Goal: Use online tool/utility

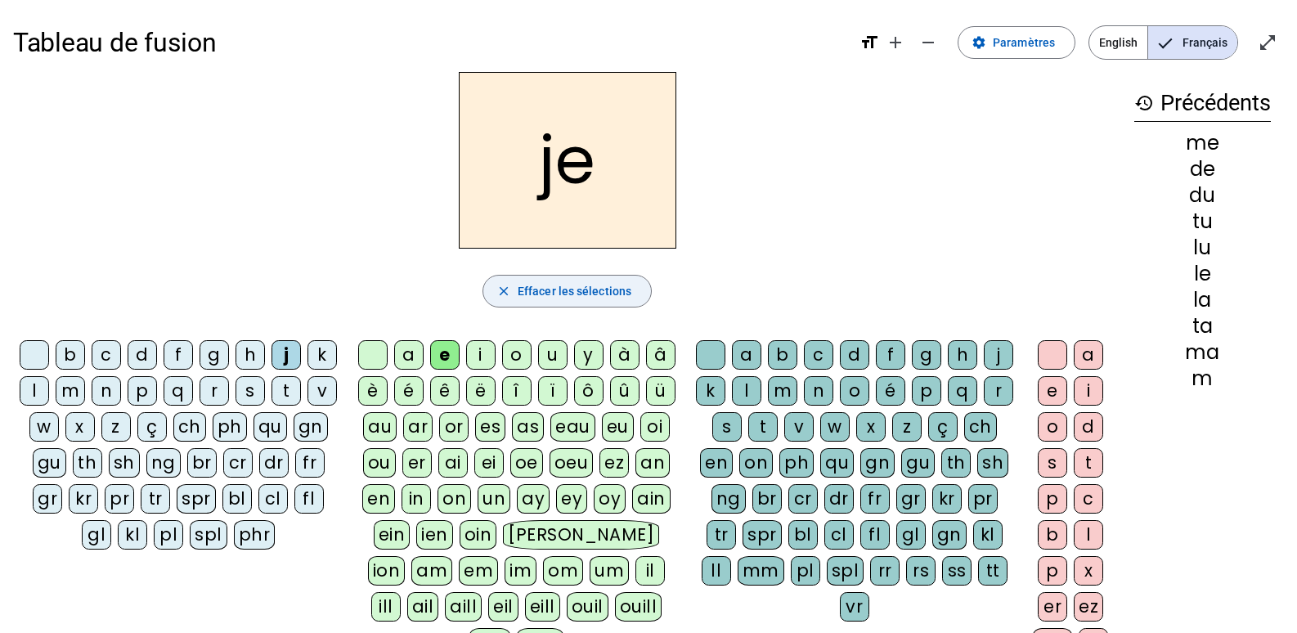
click at [603, 297] on span "Effacer les sélections" at bounding box center [575, 291] width 114 height 20
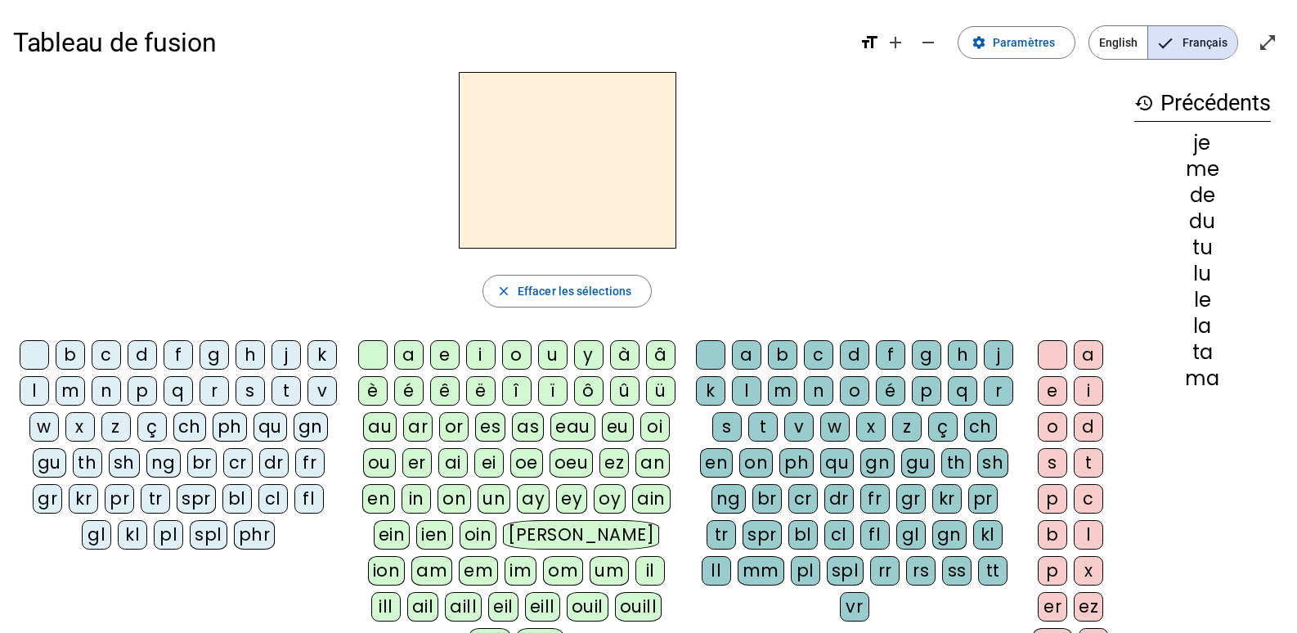
click at [271, 406] on div "t" at bounding box center [285, 390] width 29 height 29
click at [410, 365] on div "a" at bounding box center [408, 354] width 29 height 29
click at [833, 361] on div "c" at bounding box center [818, 354] width 29 height 29
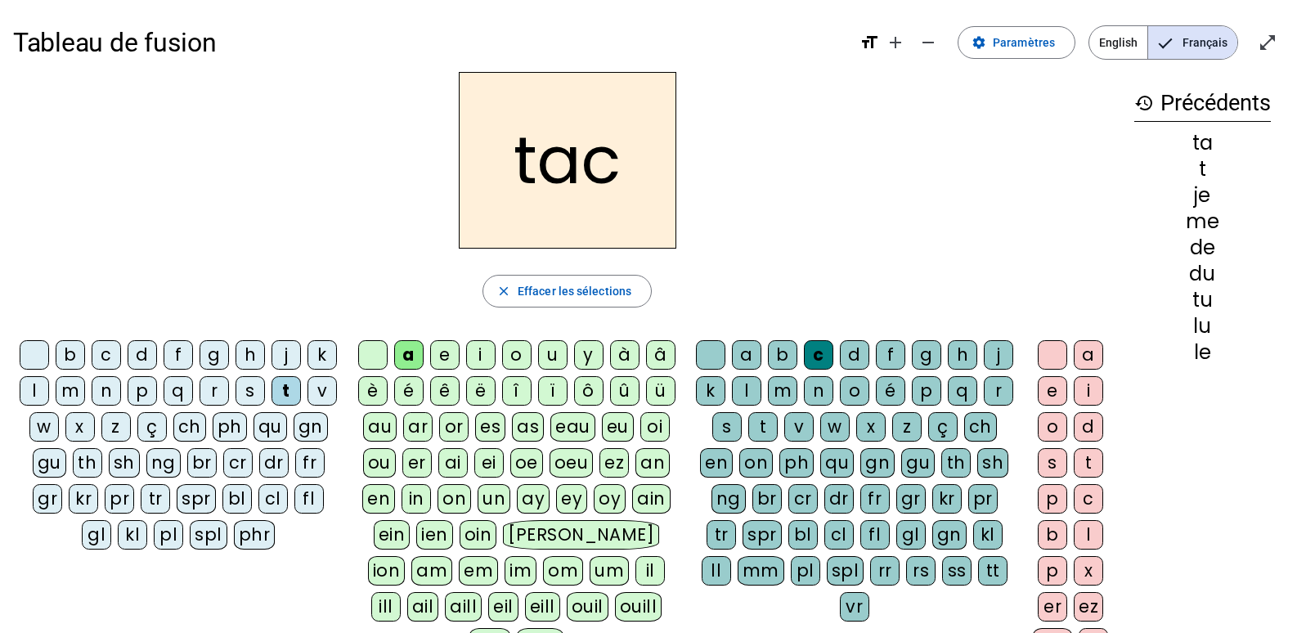
click at [725, 353] on div at bounding box center [710, 354] width 29 height 29
click at [445, 360] on div "e" at bounding box center [444, 354] width 29 height 29
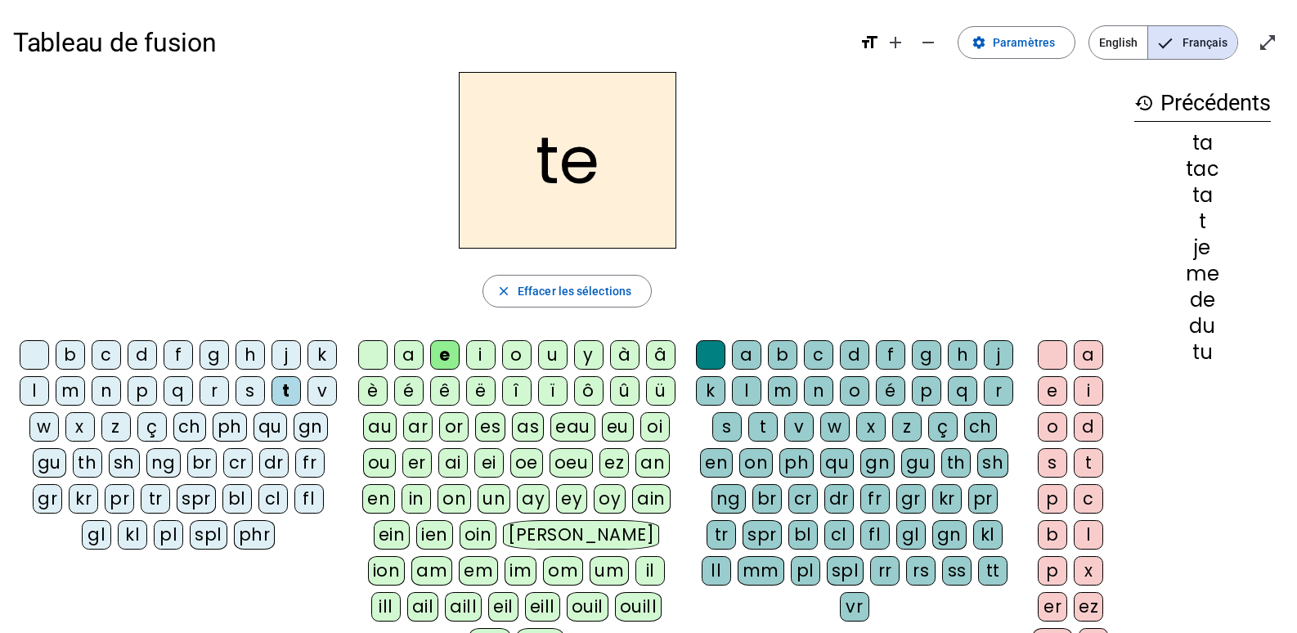
click at [300, 361] on div "j" at bounding box center [285, 354] width 29 height 29
click at [157, 353] on div "d" at bounding box center [142, 354] width 29 height 29
click at [85, 396] on div "m" at bounding box center [70, 390] width 29 height 29
click at [408, 356] on div "a" at bounding box center [408, 354] width 29 height 29
click at [49, 384] on div "l" at bounding box center [34, 390] width 29 height 29
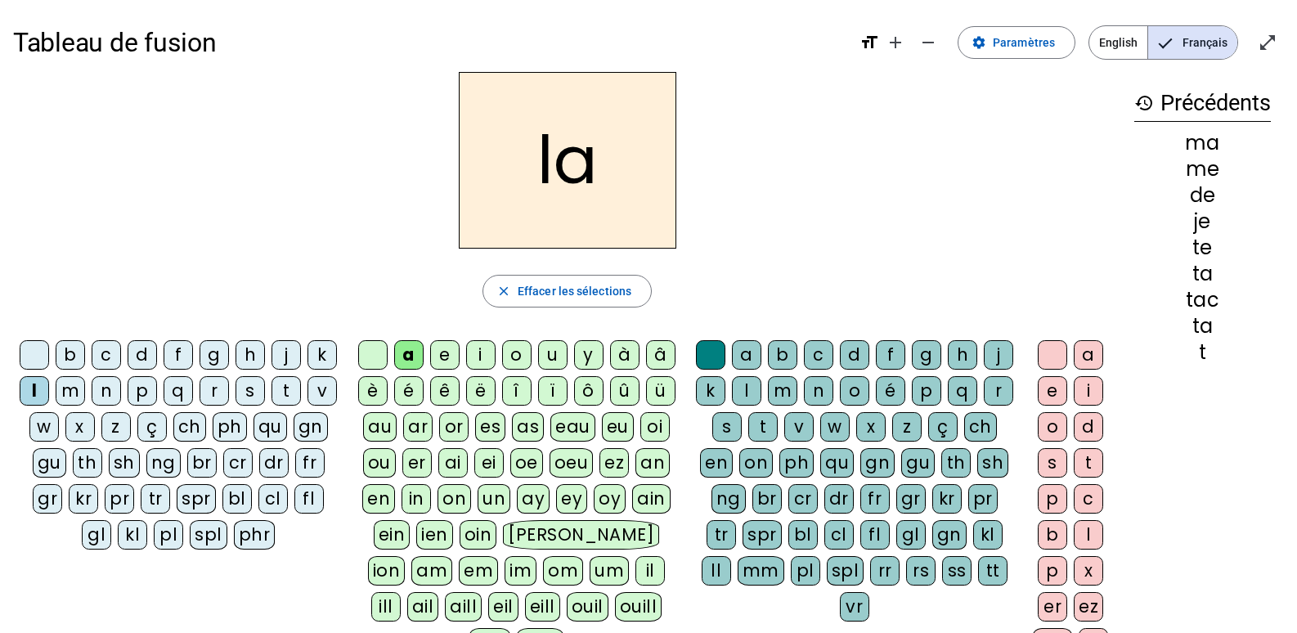
click at [833, 355] on div "c" at bounding box center [818, 354] width 29 height 29
